Goal: Find specific page/section: Find specific page/section

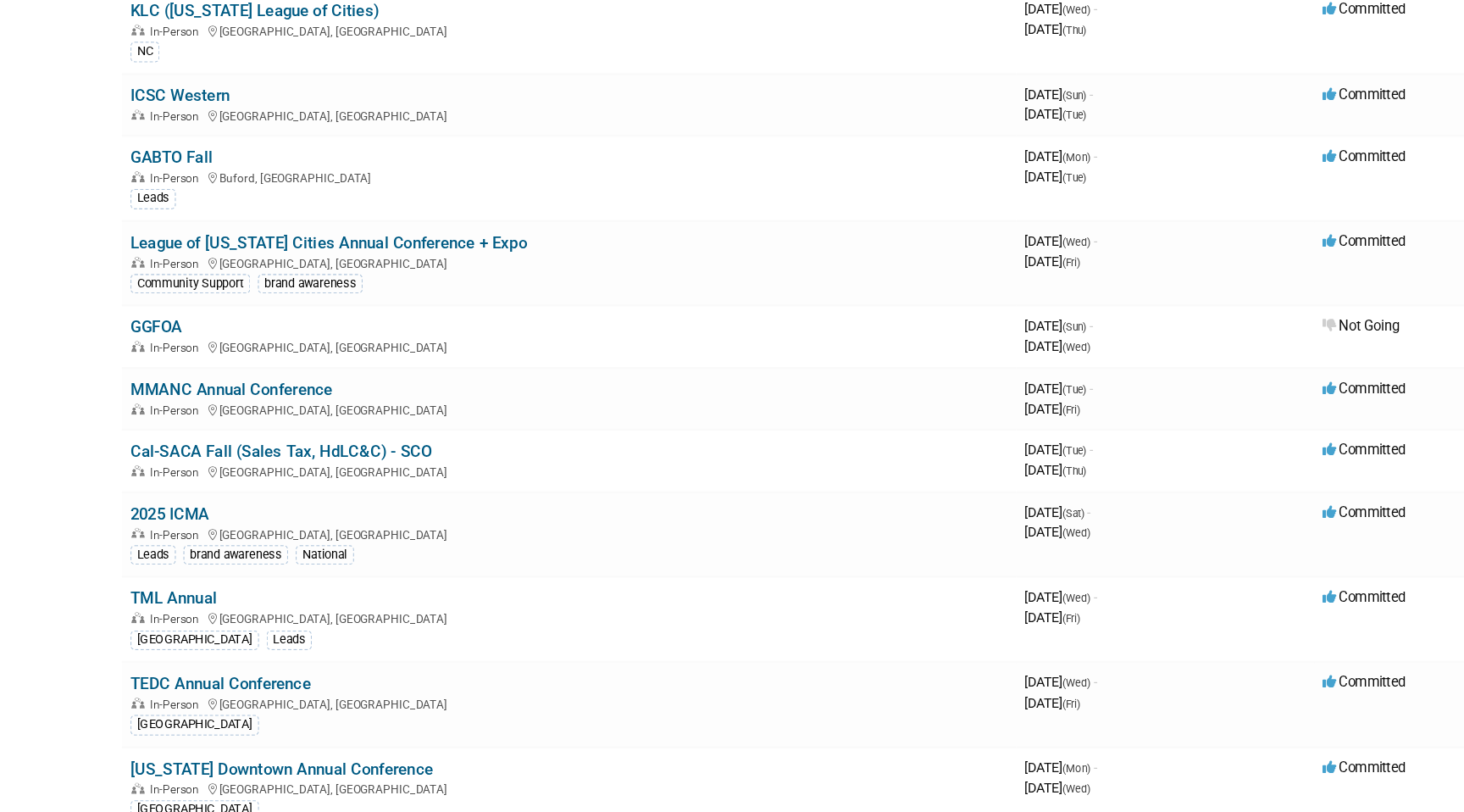
scroll to position [232, 0]
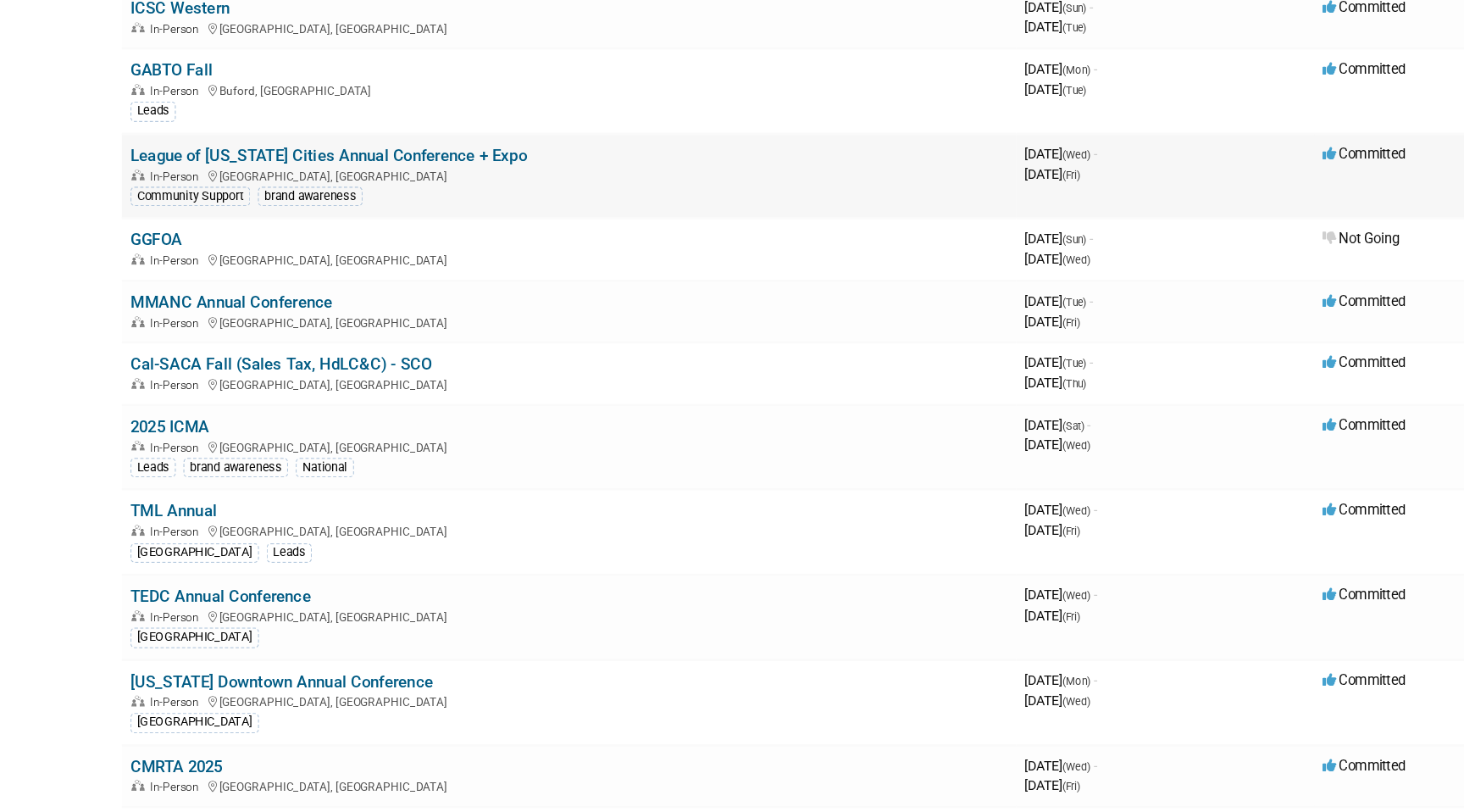
click at [209, 322] on div "Community Support" at bounding box center [201, 329] width 94 height 15
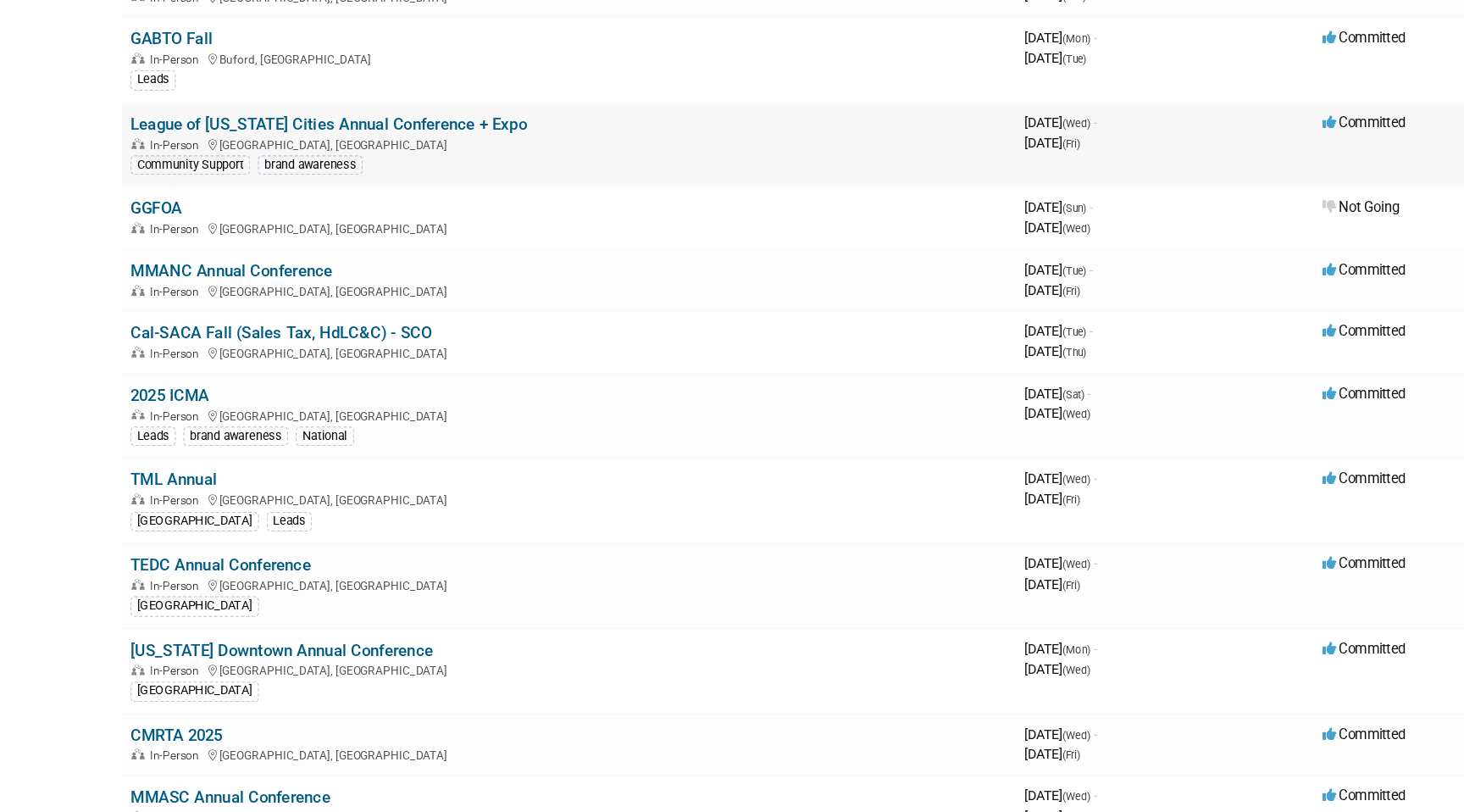
scroll to position [264, 0]
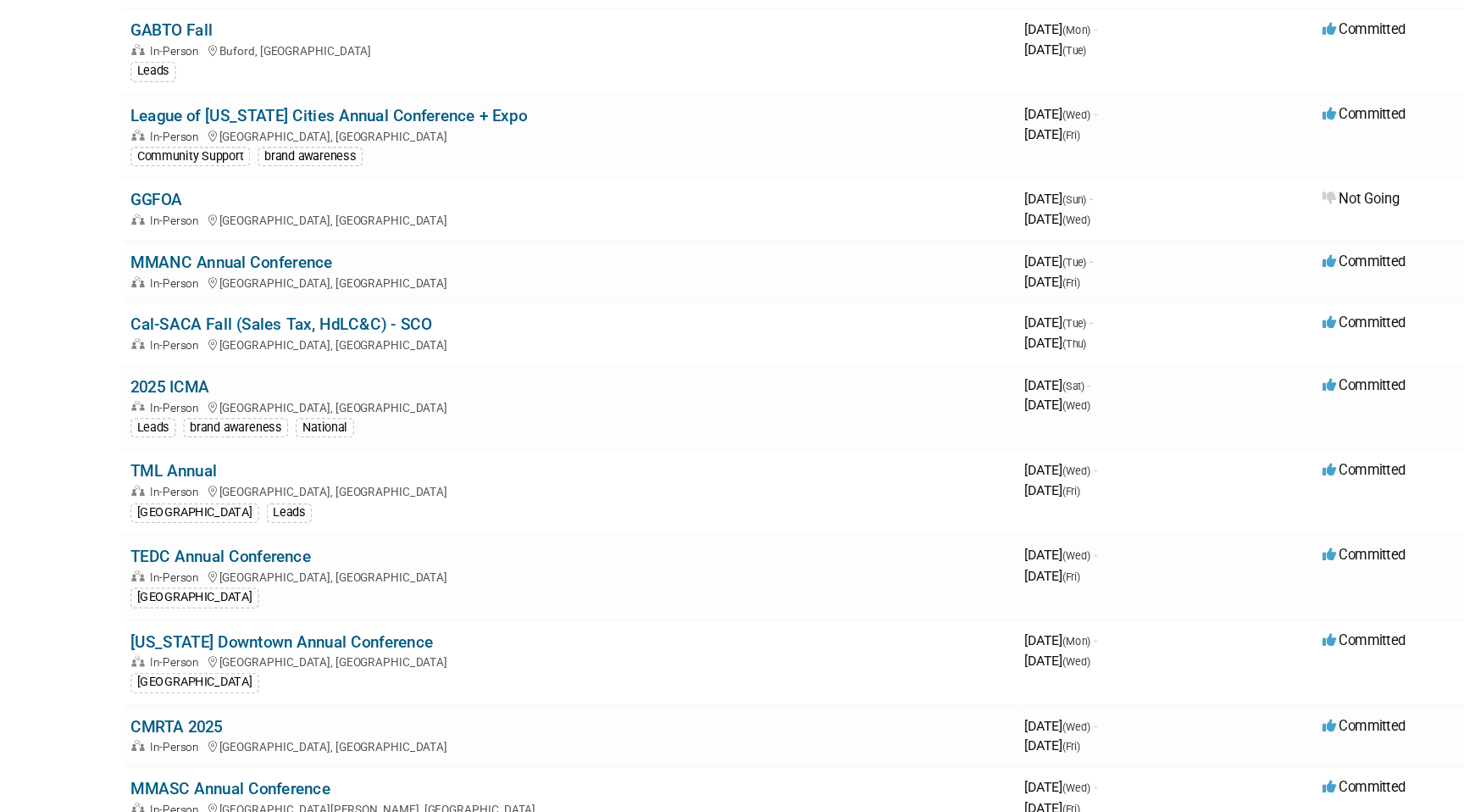
drag, startPoint x: 96, startPoint y: 372, endPoint x: 139, endPoint y: 512, distance: 146.5
click at [140, 512] on body "HdL Conferences Events Add Event Bulk Upload Events Shareable Event Boards Rece…" at bounding box center [732, 142] width 1464 height 812
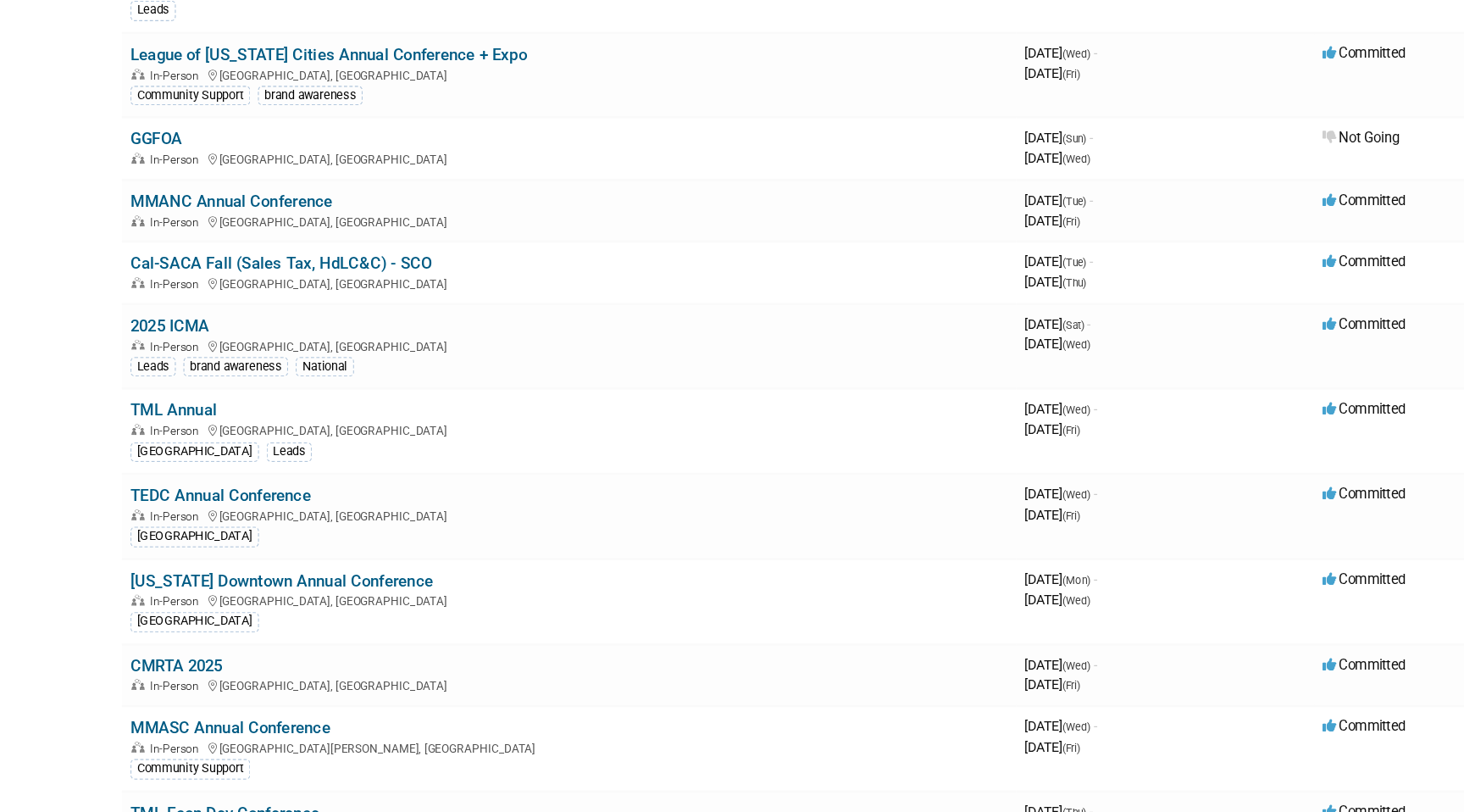
scroll to position [315, 0]
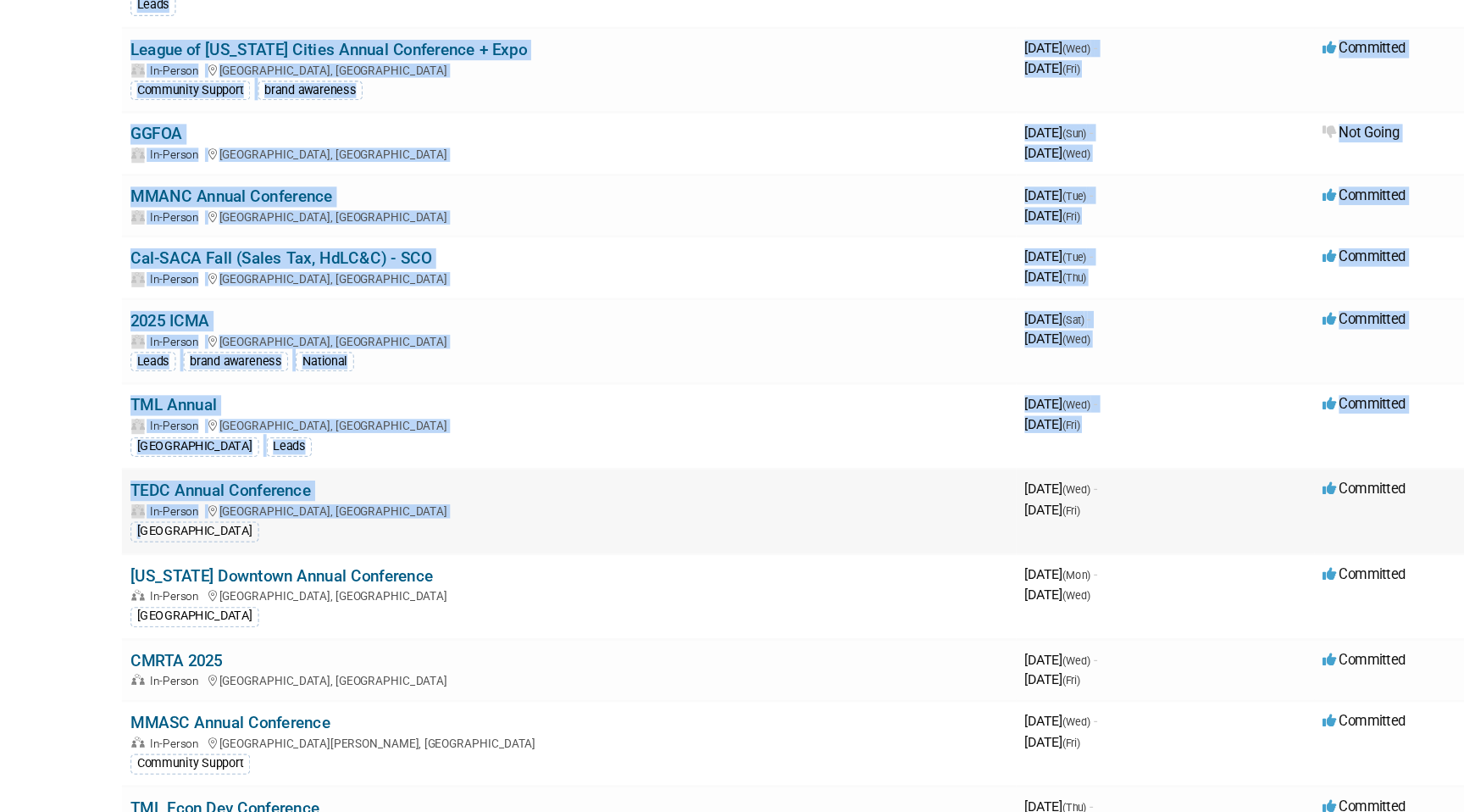
drag, startPoint x: 114, startPoint y: 500, endPoint x: 162, endPoint y: 595, distance: 106.4
click at [163, 496] on html "HdL Conferences Events Add Event Bulk Upload Events Shareable Event Boards Rece…" at bounding box center [732, 91] width 1464 height 812
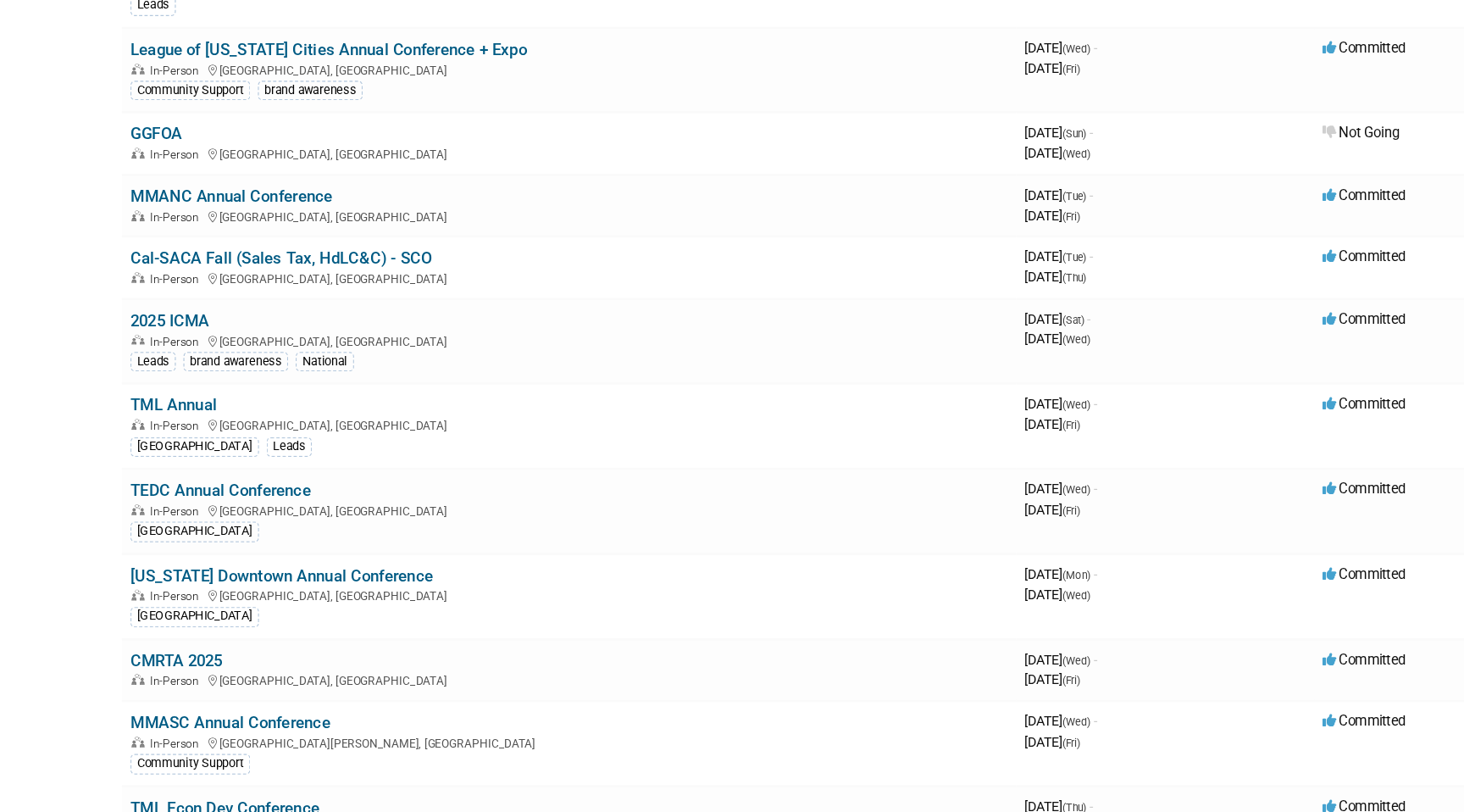
click at [104, 496] on html "HdL Conferences Events Add Event Bulk Upload Events Shareable Event Boards Rece…" at bounding box center [732, 91] width 1464 height 812
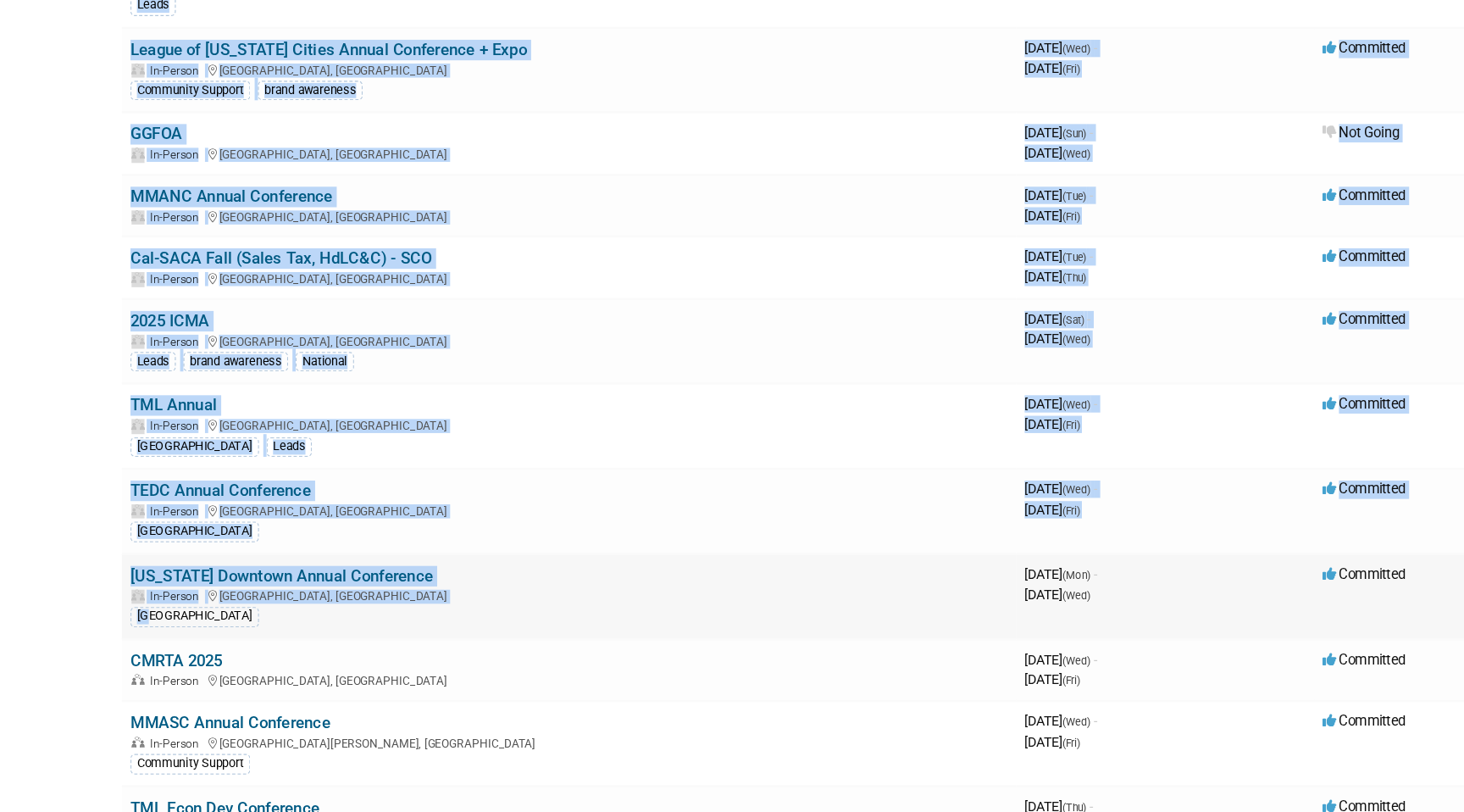
drag, startPoint x: 104, startPoint y: 585, endPoint x: 171, endPoint y: 672, distance: 109.8
click at [172, 496] on html "HdL Conferences Events Add Event Bulk Upload Events Shareable Event Boards Rece…" at bounding box center [732, 91] width 1464 height 812
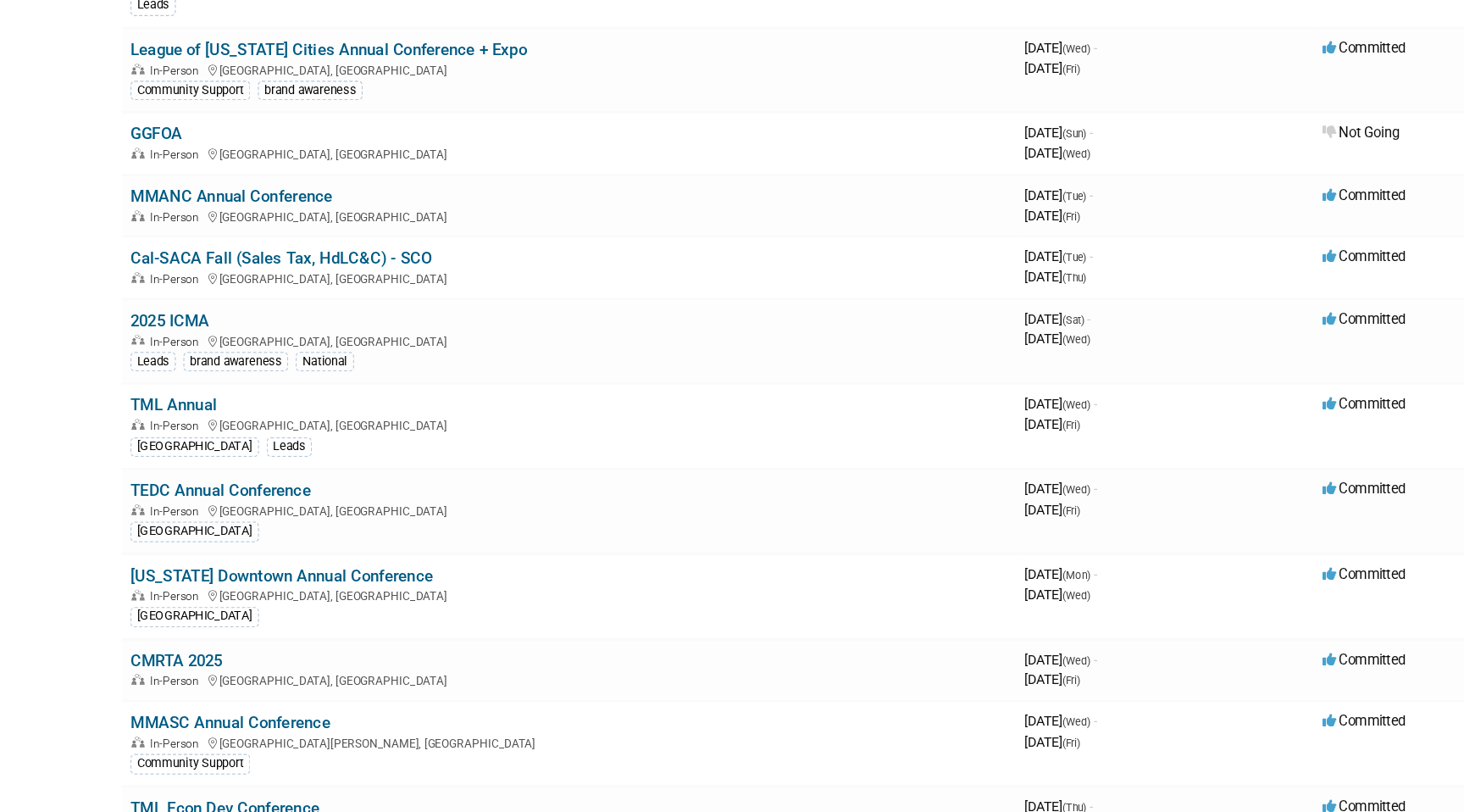
click at [80, 496] on html "HdL Conferences Events Add Event Bulk Upload Events Shareable Event Boards Rece…" at bounding box center [732, 91] width 1464 height 812
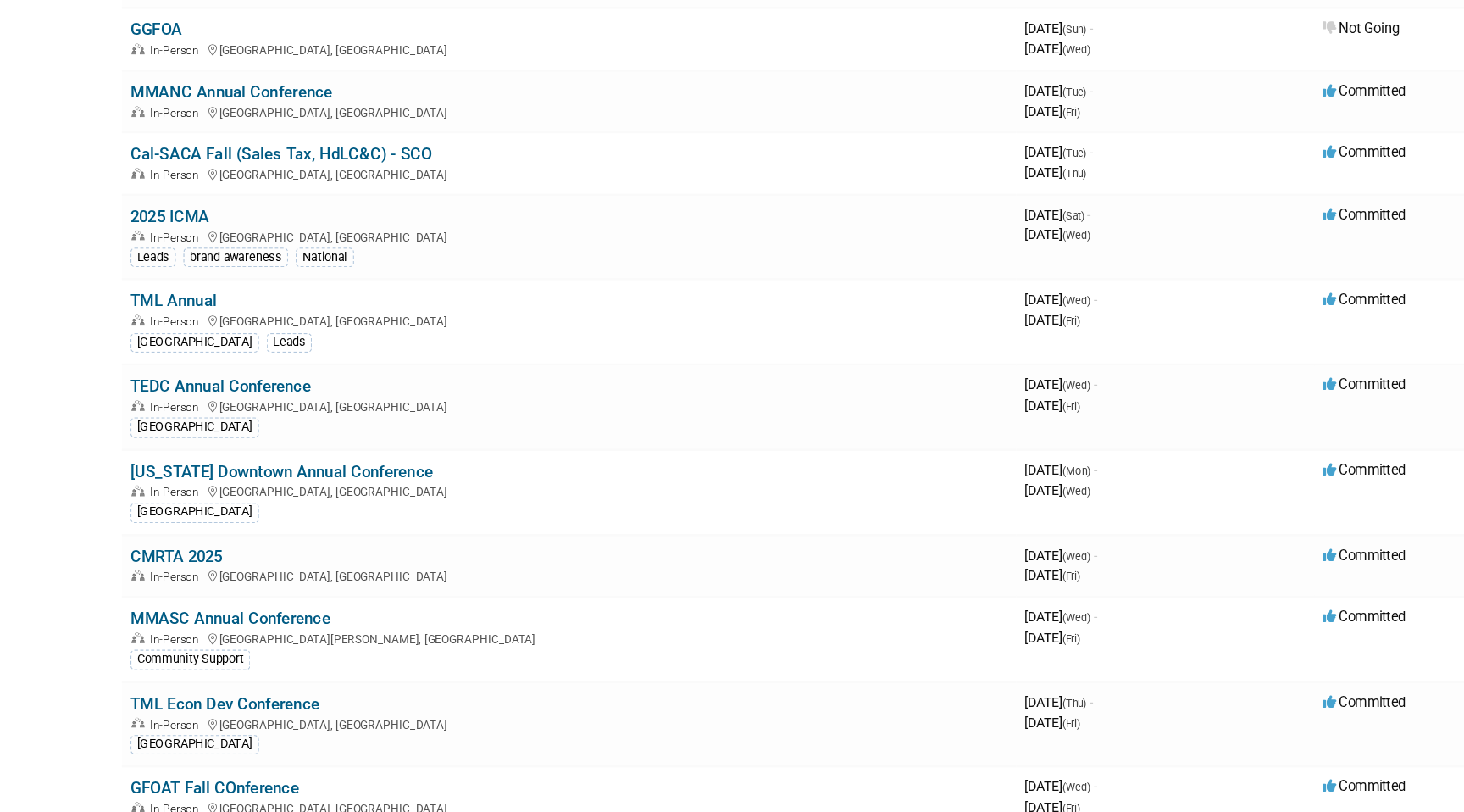
scroll to position [434, 0]
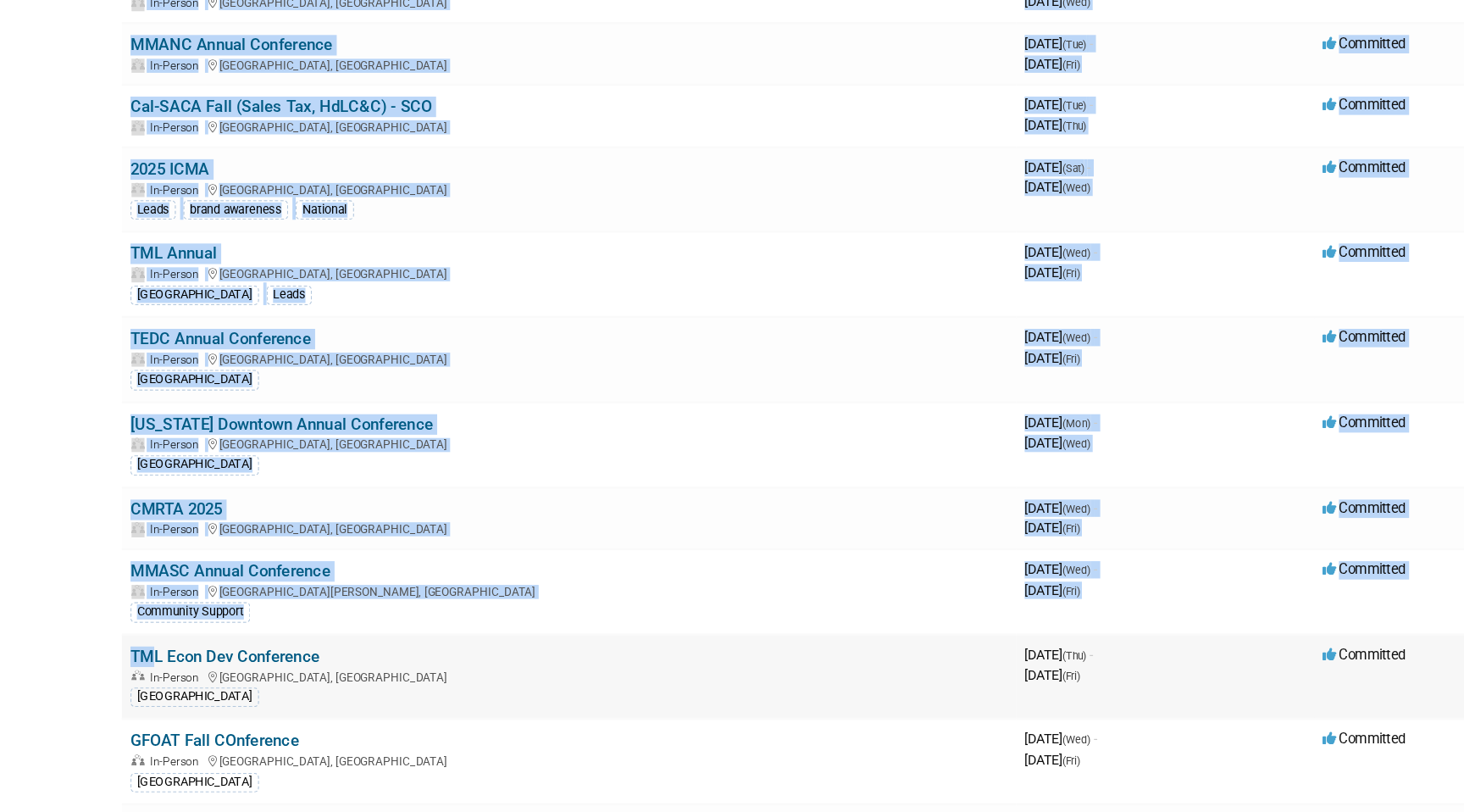
drag, startPoint x: 88, startPoint y: 586, endPoint x: 160, endPoint y: 692, distance: 128.1
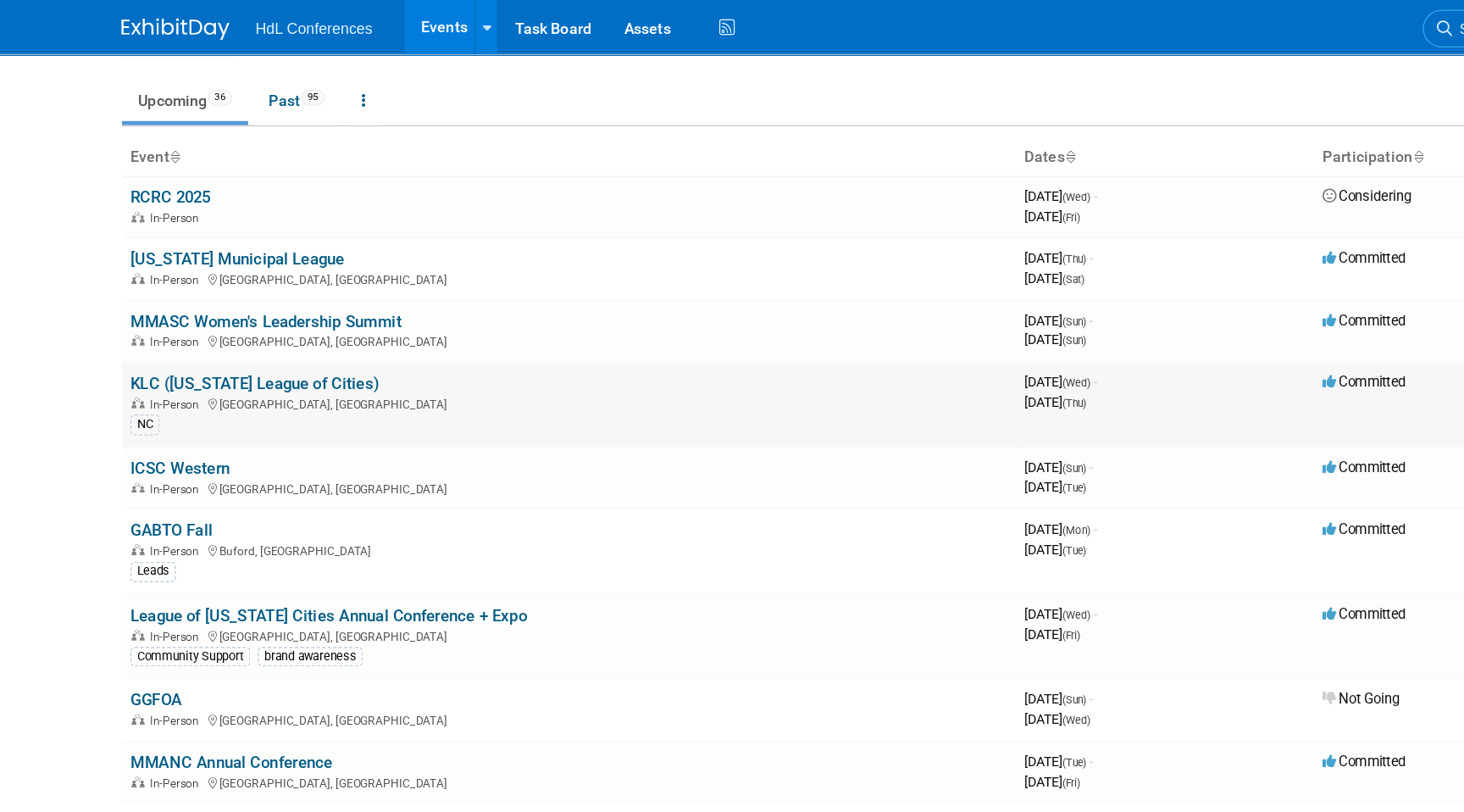
scroll to position [42, 0]
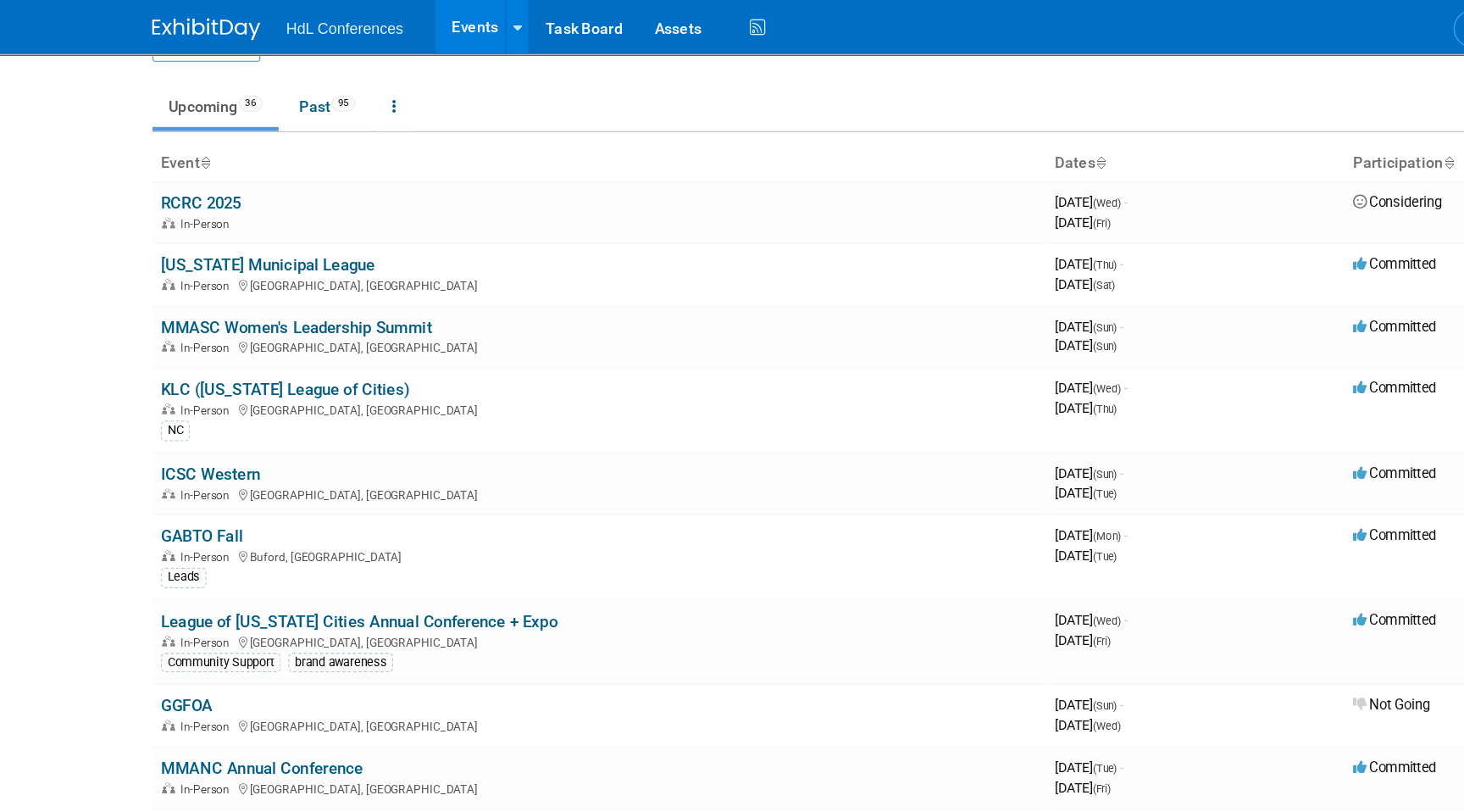
click at [91, 138] on body "HdL Conferences Events Add Event Bulk Upload Events Shareable Event Boards Rece…" at bounding box center [732, 364] width 1464 height 812
